Goal: Obtain resource: Obtain resource

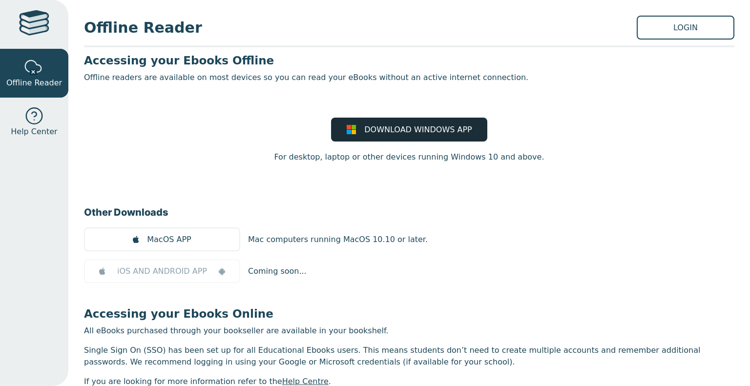
click at [371, 128] on span "DOWNLOAD WINDOWS APP" at bounding box center [417, 130] width 107 height 12
click at [680, 33] on link "LOGIN" at bounding box center [686, 28] width 98 height 24
click at [33, 29] on div at bounding box center [34, 24] width 30 height 28
click at [639, 25] on link "LOGIN" at bounding box center [686, 28] width 98 height 24
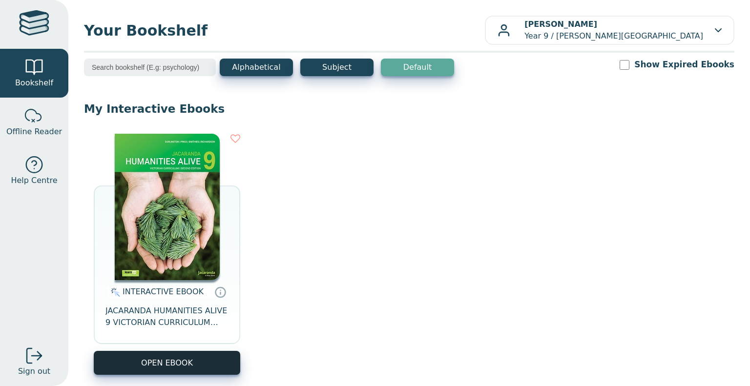
click at [211, 356] on button "OPEN EBOOK" at bounding box center [167, 363] width 146 height 24
